Goal: Information Seeking & Learning: Learn about a topic

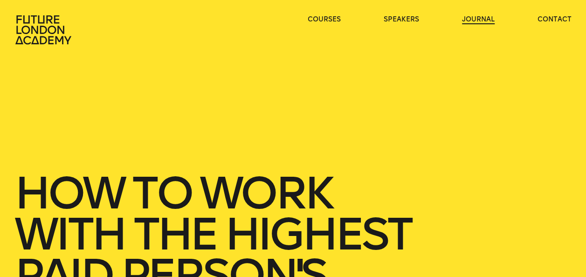
click at [467, 17] on link "journal" at bounding box center [478, 19] width 33 height 9
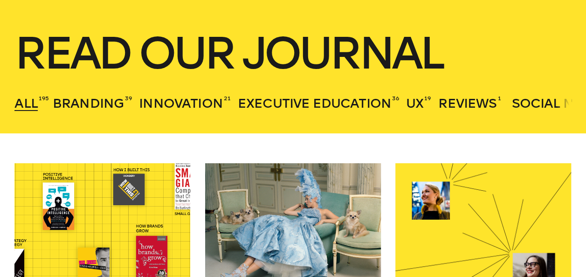
scroll to position [280, 0]
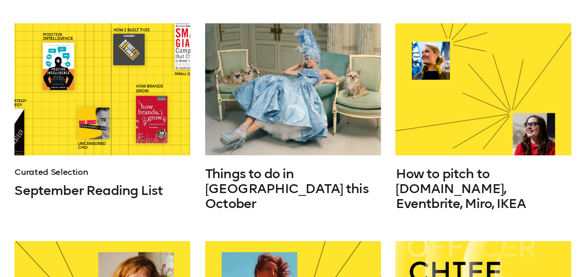
click at [71, 177] on link "Curated Selection" at bounding box center [50, 172] width 73 height 10
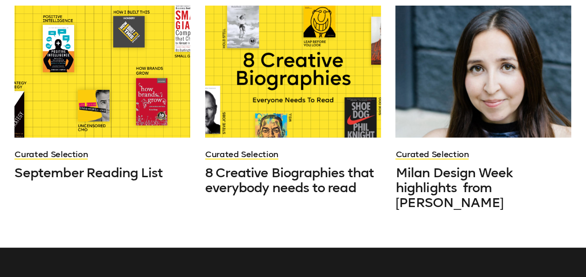
scroll to position [280, 0]
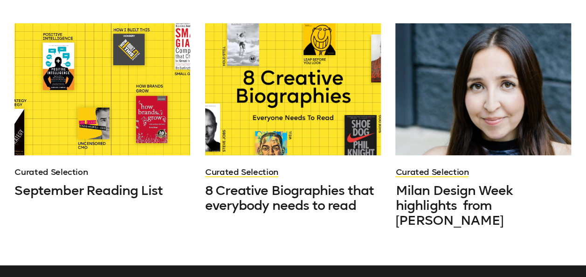
click at [44, 177] on link "Curated Selection" at bounding box center [50, 172] width 73 height 10
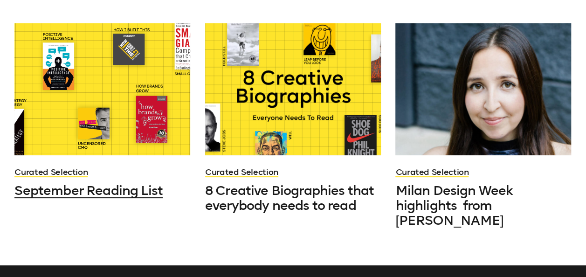
click at [102, 197] on span "September Reading List" at bounding box center [88, 190] width 148 height 15
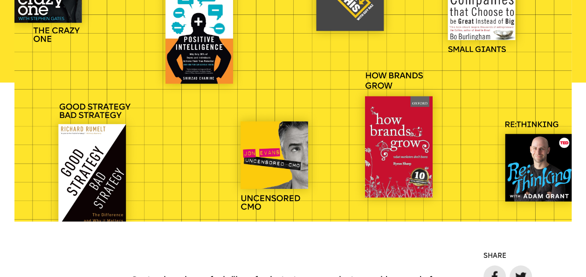
scroll to position [280, 0]
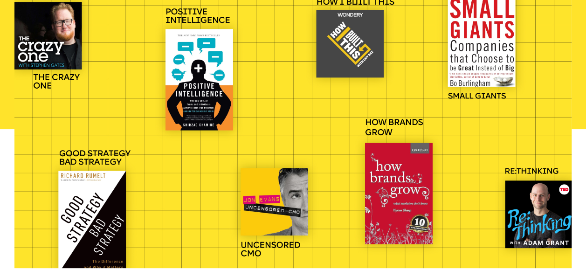
click at [391, 120] on div at bounding box center [292, 129] width 556 height 278
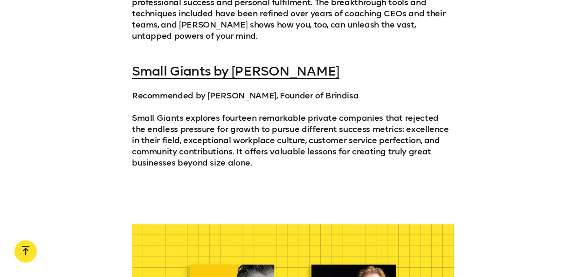
scroll to position [1412, 0]
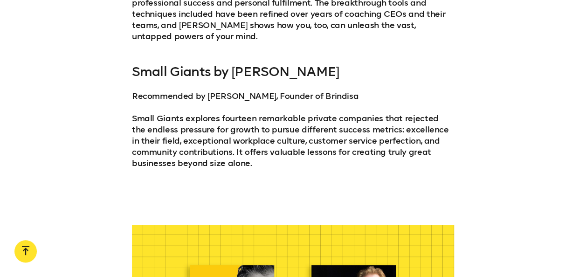
click at [309, 73] on link "Small Giants by [PERSON_NAME]" at bounding box center [235, 71] width 207 height 15
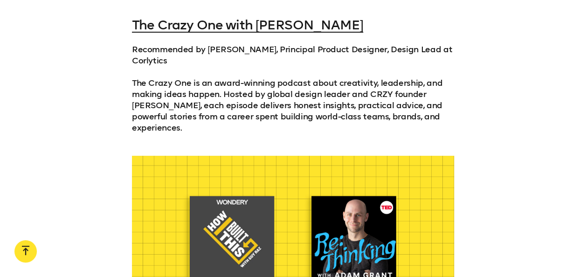
scroll to position [1921, 0]
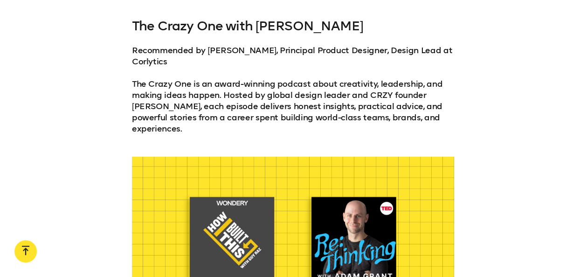
click at [301, 20] on link "The Crazy One with [PERSON_NAME]" at bounding box center [247, 25] width 231 height 15
